Goal: Check status: Check status

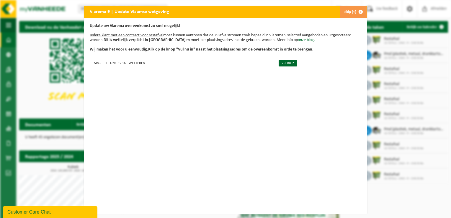
click at [351, 13] on button "Skip (1)" at bounding box center [353, 12] width 27 height 12
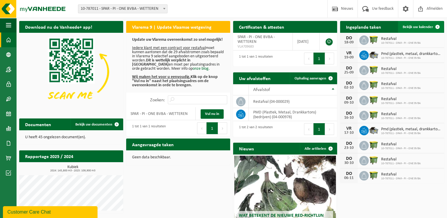
click at [425, 28] on span "Bekijk uw kalender" at bounding box center [417, 27] width 30 height 4
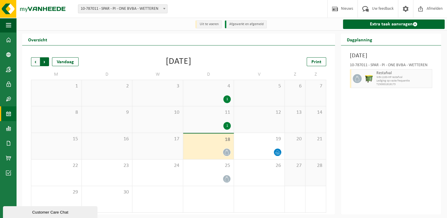
click at [37, 61] on span "Vorige" at bounding box center [35, 61] width 9 height 9
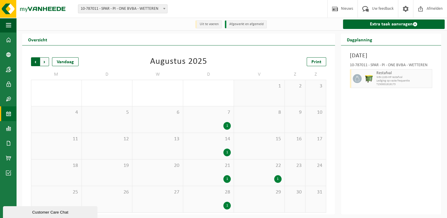
click at [43, 61] on span "Volgende" at bounding box center [44, 61] width 9 height 9
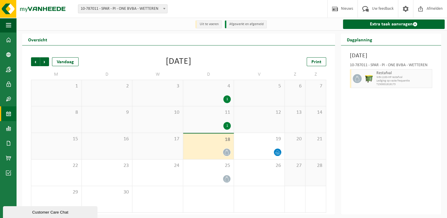
click at [203, 120] on div "11 1" at bounding box center [208, 119] width 50 height 26
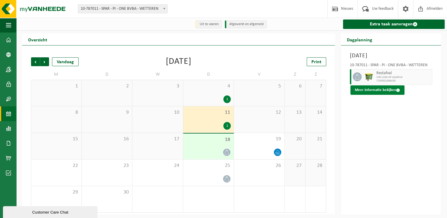
click at [375, 88] on button "Meer informatie bekijken" at bounding box center [377, 89] width 54 height 9
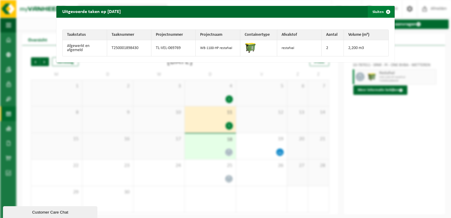
click at [385, 12] on span "button" at bounding box center [388, 12] width 12 height 12
